Goal: Navigation & Orientation: Find specific page/section

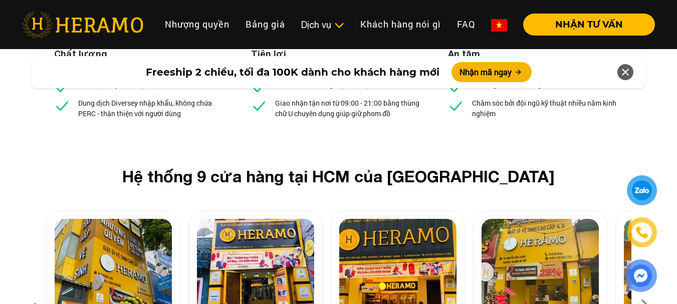
scroll to position [3809, 0]
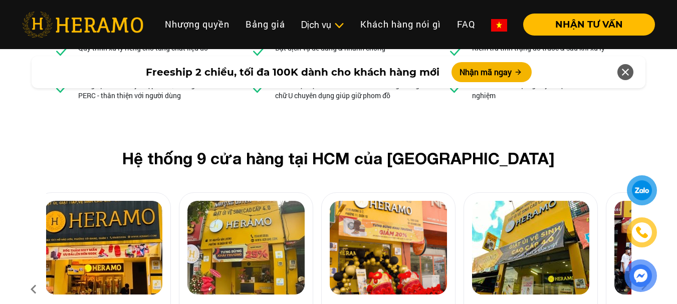
drag, startPoint x: 553, startPoint y: 178, endPoint x: 254, endPoint y: 218, distance: 301.9
click at [254, 218] on div "04 197 [PERSON_NAME], Q.Gò Vấp" at bounding box center [246, 284] width 134 height 182
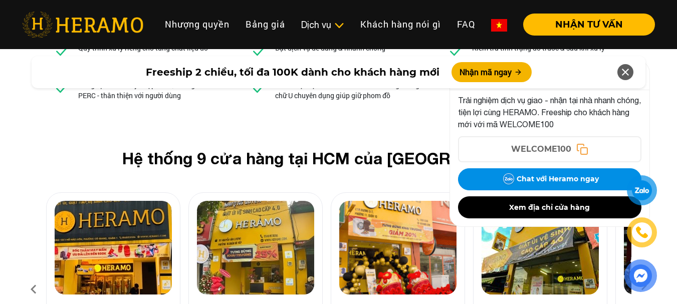
drag, startPoint x: 413, startPoint y: 186, endPoint x: 15, endPoint y: 235, distance: 401.1
click at [20, 232] on div "Hệ thống 9 cửa hàng tại HCM của HERAMO 01 01 [GEOGRAPHIC_DATA], Q.[GEOGRAPHIC_D…" at bounding box center [338, 268] width 677 height 238
click at [540, 208] on button "Xem địa chỉ cửa hàng" at bounding box center [549, 208] width 183 height 22
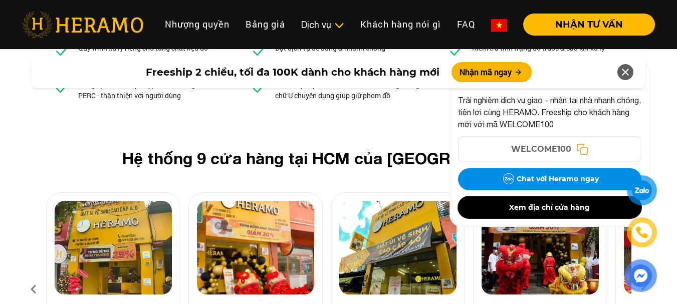
drag, startPoint x: 401, startPoint y: 192, endPoint x: 0, endPoint y: 233, distance: 402.7
click at [0, 233] on div "Hệ thống 9 cửa hàng tại HCM của HERAMO 01 01 [GEOGRAPHIC_DATA], Q.[GEOGRAPHIC_D…" at bounding box center [338, 268] width 677 height 238
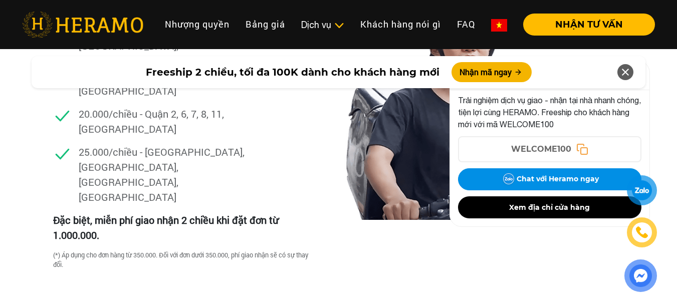
scroll to position [2756, 0]
